Goal: Task Accomplishment & Management: Complete application form

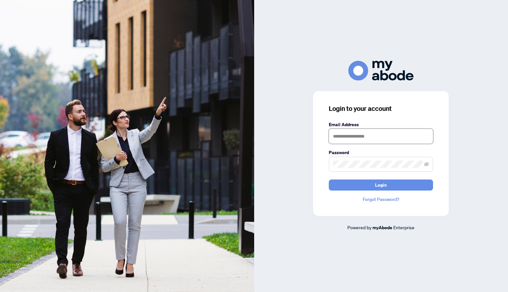
type input "**********"
click at [381, 185] on button "Login" at bounding box center [381, 185] width 104 height 11
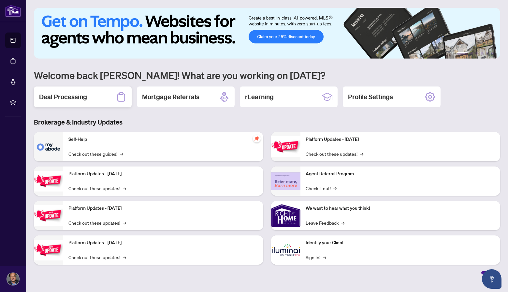
click at [74, 98] on h2 "Deal Processing" at bounding box center [63, 96] width 48 height 9
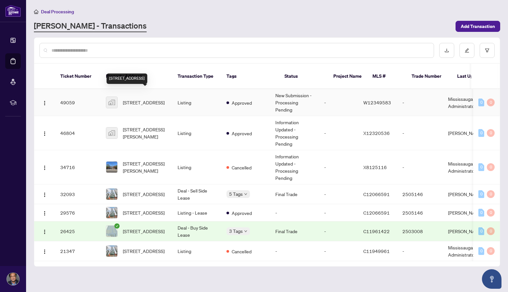
click at [141, 99] on span "[STREET_ADDRESS]" at bounding box center [144, 102] width 42 height 7
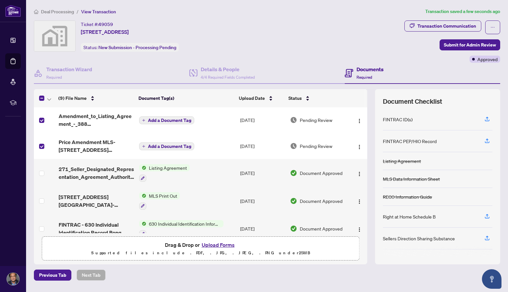
scroll to position [1, 0]
click at [408, 54] on div "Transaction Communication Submit for Admin Review Approved" at bounding box center [452, 42] width 96 height 42
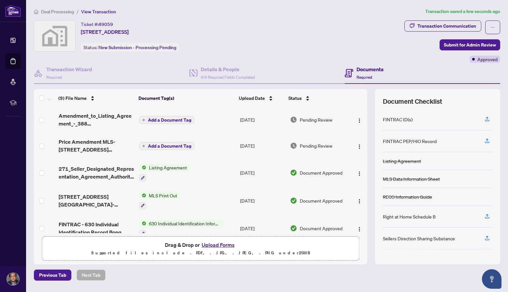
scroll to position [0, 0]
click at [447, 46] on span "Submit for Admin Review" at bounding box center [469, 45] width 52 height 10
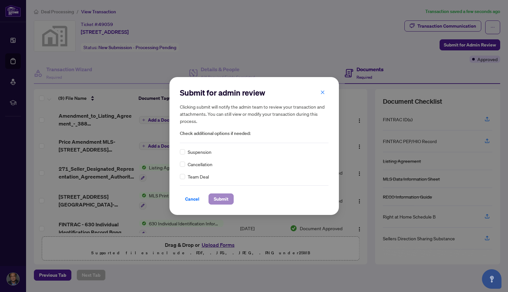
click at [224, 200] on span "Submit" at bounding box center [221, 199] width 15 height 10
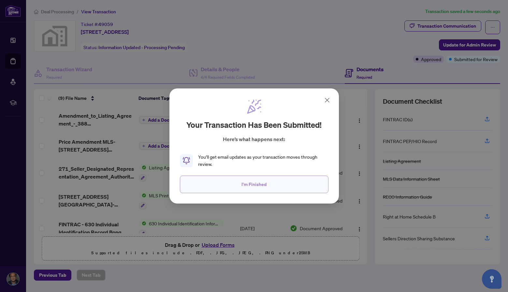
click at [251, 185] on span "I'm Finished" at bounding box center [253, 184] width 25 height 10
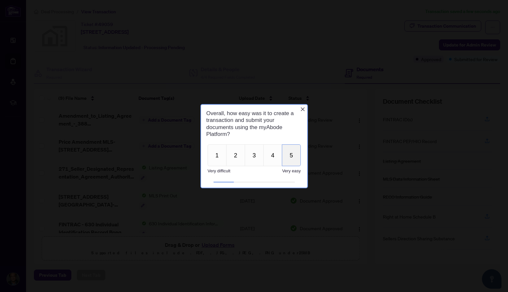
click at [291, 151] on button "5" at bounding box center [290, 155] width 19 height 22
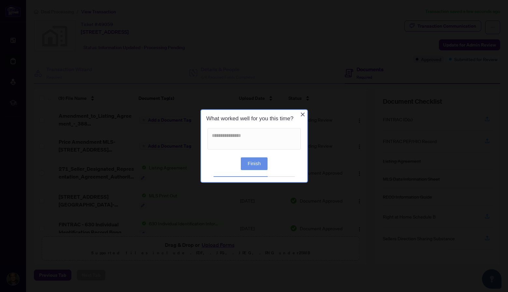
click at [255, 163] on button "Finish" at bounding box center [253, 164] width 27 height 13
